Goal: Information Seeking & Learning: Find specific fact

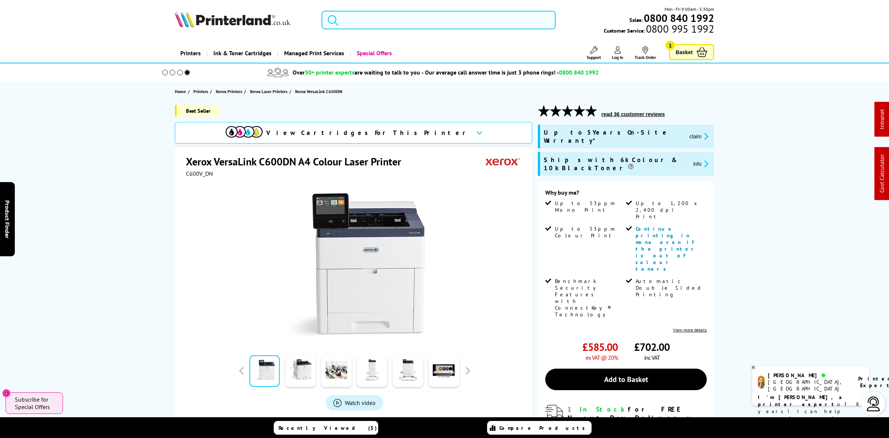
click at [384, 24] on input "search" at bounding box center [439, 20] width 234 height 19
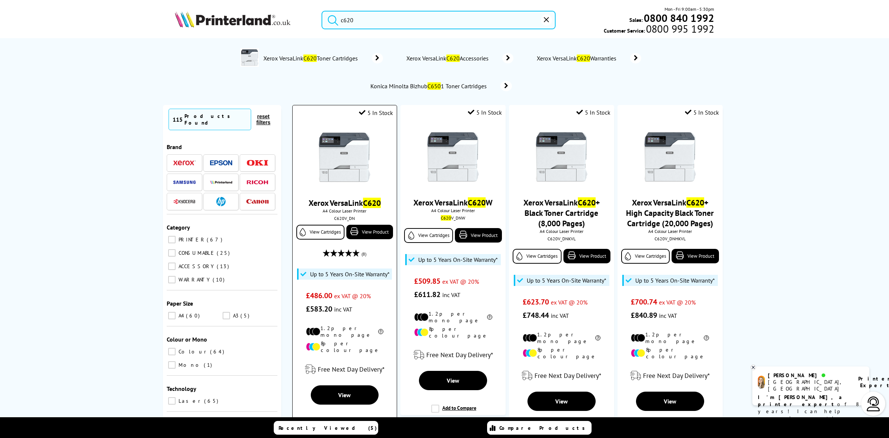
type input "c620"
click at [333, 160] on img at bounding box center [345, 157] width 56 height 56
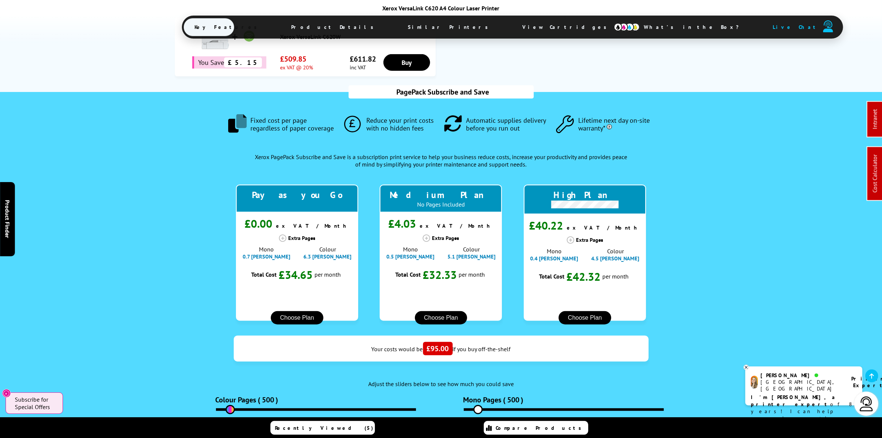
scroll to position [649, 0]
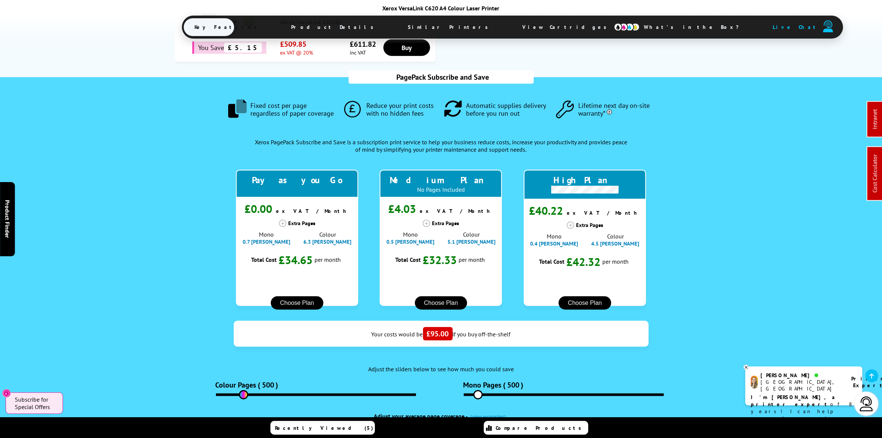
click at [243, 393] on input "range" at bounding box center [316, 394] width 200 height 3
click at [240, 393] on input "range" at bounding box center [316, 394] width 200 height 3
type input "1060"
drag, startPoint x: 481, startPoint y: 366, endPoint x: 487, endPoint y: 369, distance: 7.3
click at [487, 393] on input "range" at bounding box center [564, 394] width 200 height 3
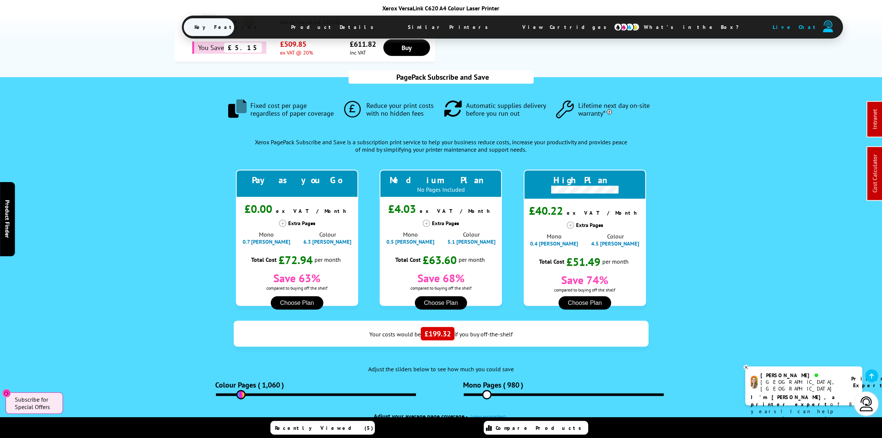
type input "1000"
click at [243, 393] on input "range" at bounding box center [316, 394] width 200 height 3
type input "1000"
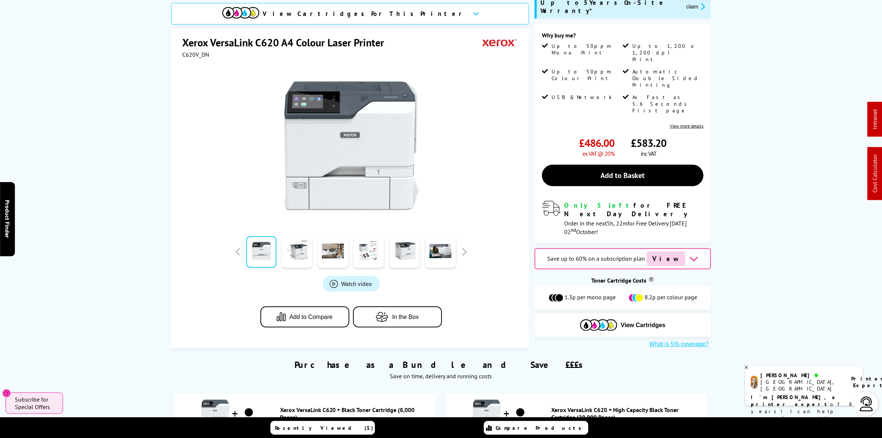
scroll to position [0, 0]
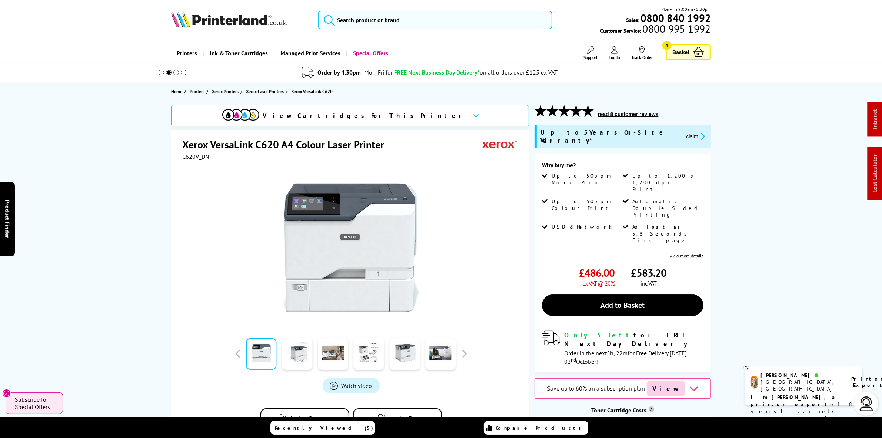
click at [194, 154] on span "C620V_DN" at bounding box center [195, 156] width 27 height 7
copy span "C620V_DN"
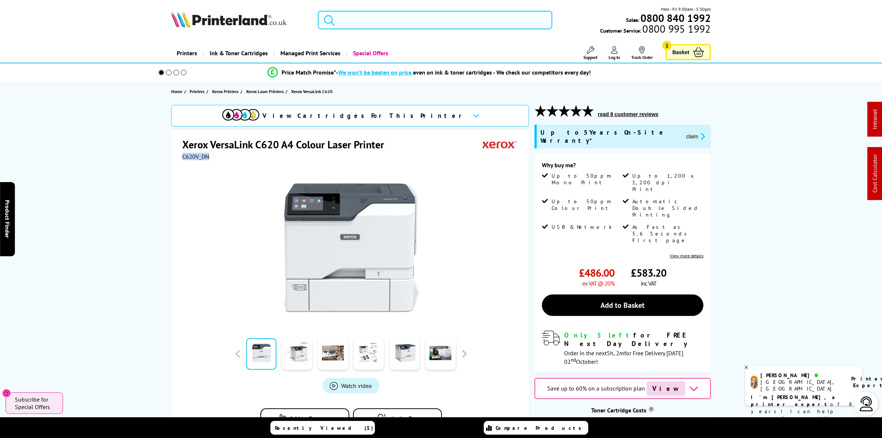
click at [250, 12] on img at bounding box center [229, 19] width 116 height 16
